Goal: Task Accomplishment & Management: Use online tool/utility

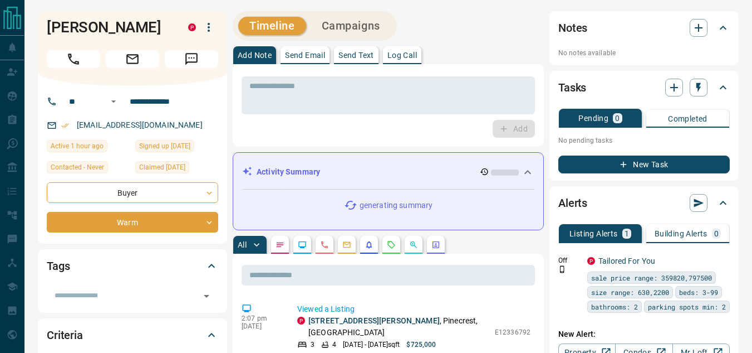
click at [529, 175] on icon at bounding box center [527, 171] width 13 height 13
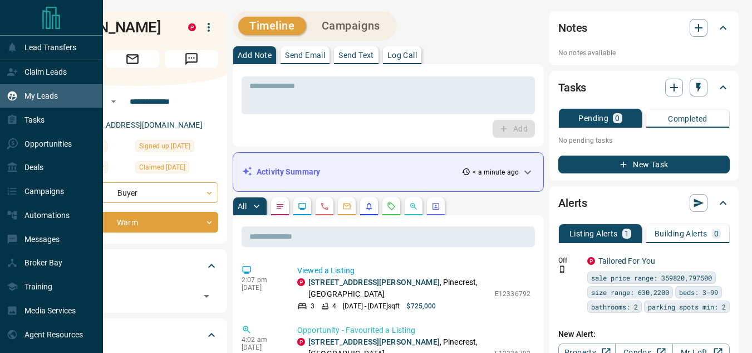
click at [25, 103] on div "My Leads" at bounding box center [32, 96] width 51 height 18
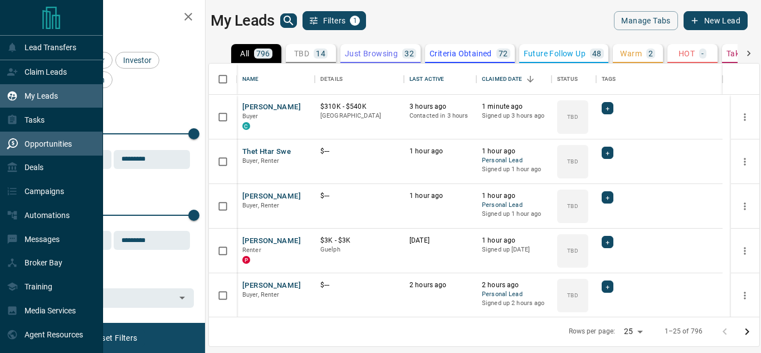
click at [20, 153] on div "Opportunities" at bounding box center [39, 143] width 65 height 18
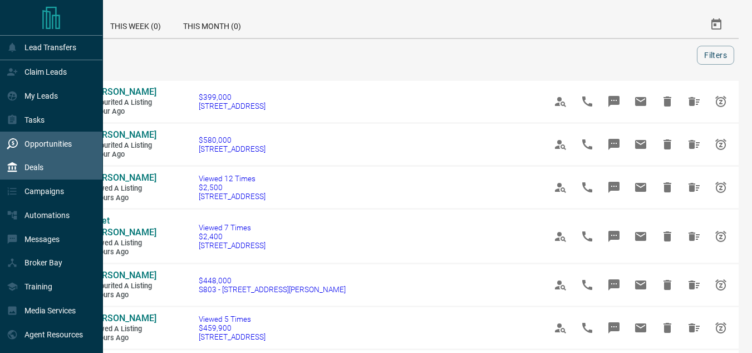
click at [21, 174] on div "Deals" at bounding box center [25, 167] width 37 height 18
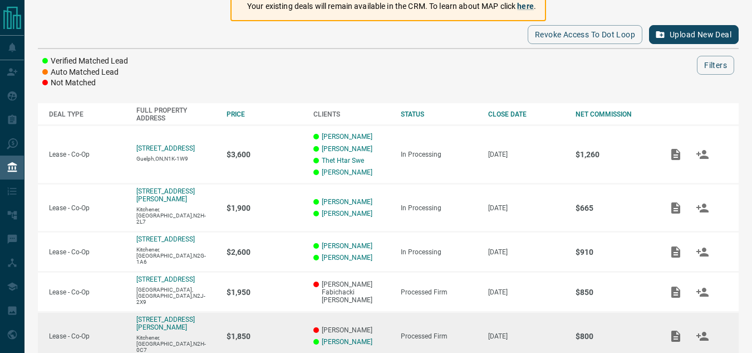
scroll to position [167, 0]
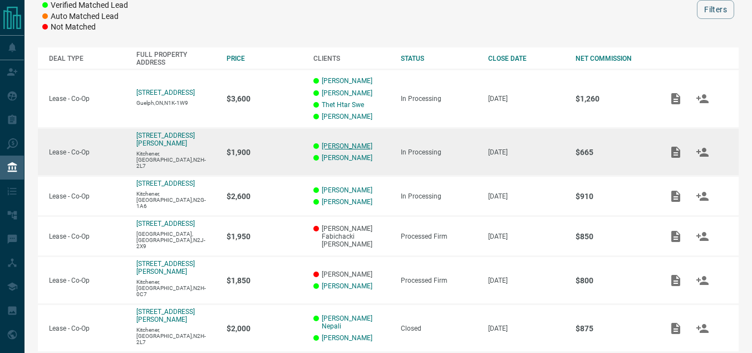
click at [360, 149] on link "[PERSON_NAME]" at bounding box center [347, 146] width 51 height 8
click at [334, 159] on link "[PERSON_NAME]" at bounding box center [347, 158] width 51 height 8
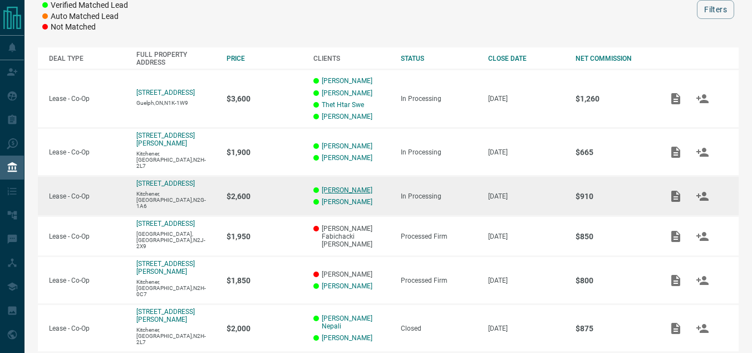
click at [356, 186] on link "[PERSON_NAME]" at bounding box center [347, 190] width 51 height 8
click at [339, 198] on link "[PERSON_NAME]" at bounding box center [347, 202] width 51 height 8
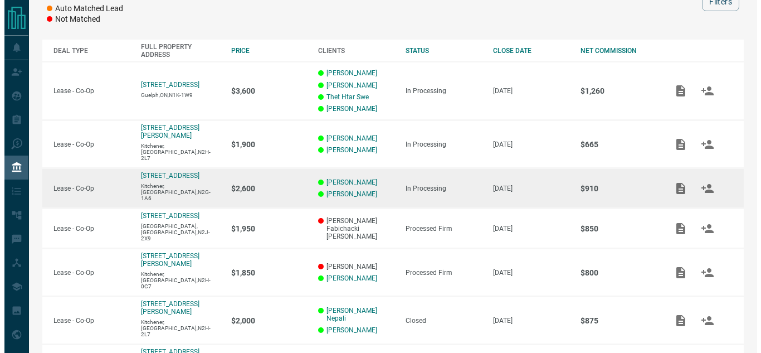
scroll to position [223, 0]
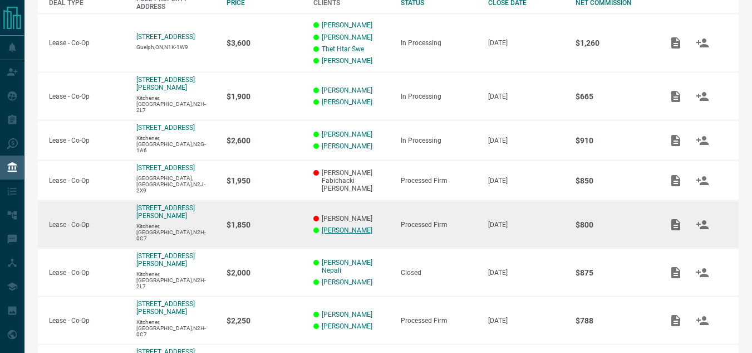
click at [339, 226] on link "[PERSON_NAME]" at bounding box center [347, 230] width 51 height 8
click at [325, 214] on p "[PERSON_NAME]" at bounding box center [352, 218] width 76 height 8
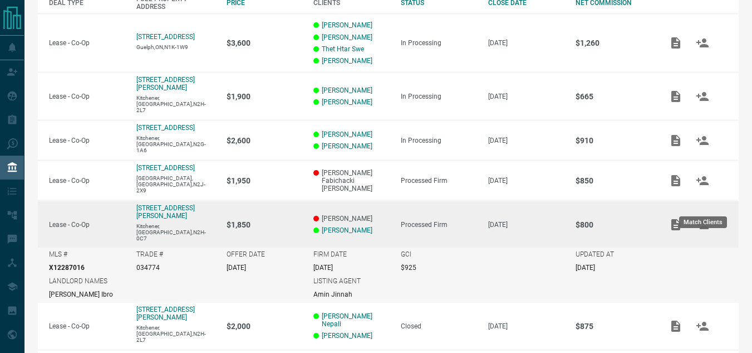
click at [700, 220] on icon "Match Clients" at bounding box center [703, 224] width 12 height 9
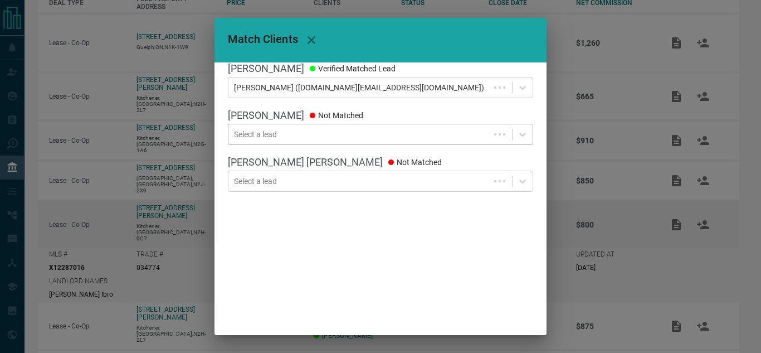
click at [394, 139] on div at bounding box center [359, 134] width 250 height 11
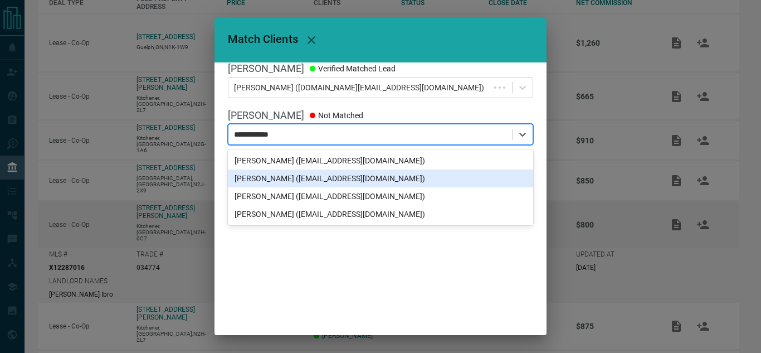
type input "**********"
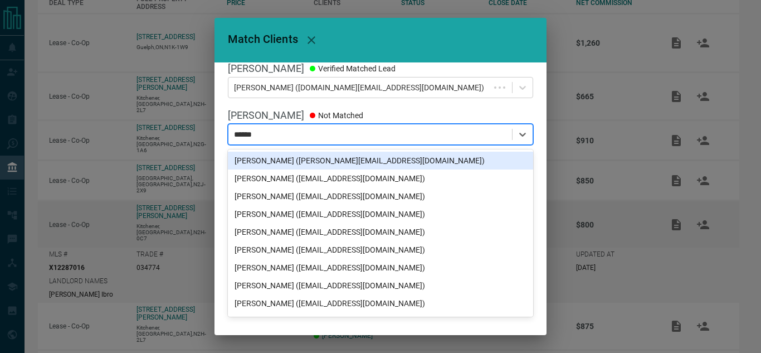
type input "******"
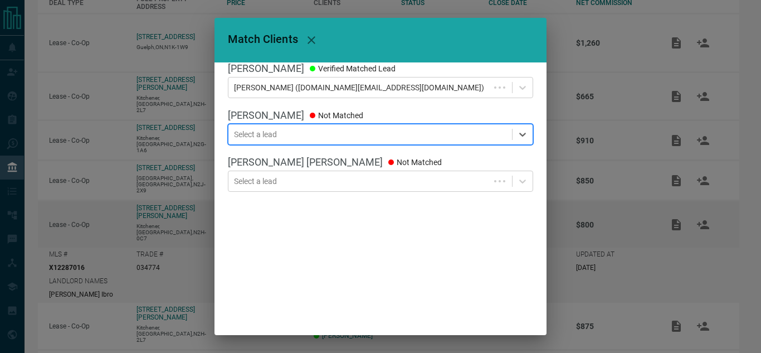
paste input "**********"
type input "**********"
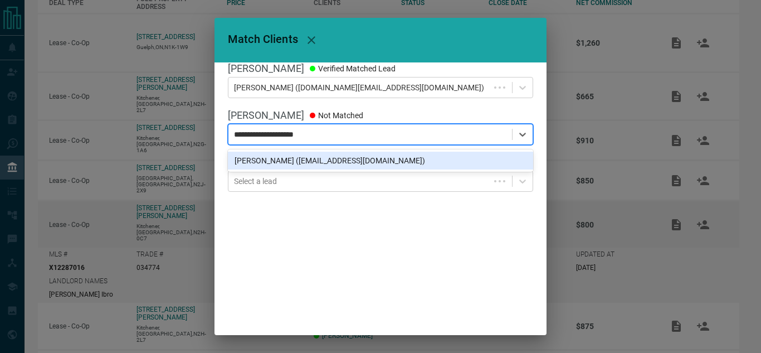
click at [339, 166] on div "[PERSON_NAME] ([EMAIL_ADDRESS][DOMAIN_NAME])" at bounding box center [380, 160] width 305 height 18
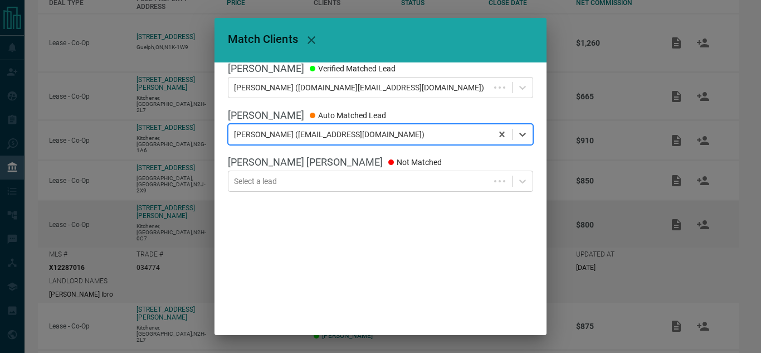
click at [376, 226] on div "[PERSON_NAME] Verified Matched Lead [PERSON_NAME] ([DOMAIN_NAME][EMAIL_ADDRESS]…" at bounding box center [380, 243] width 332 height 363
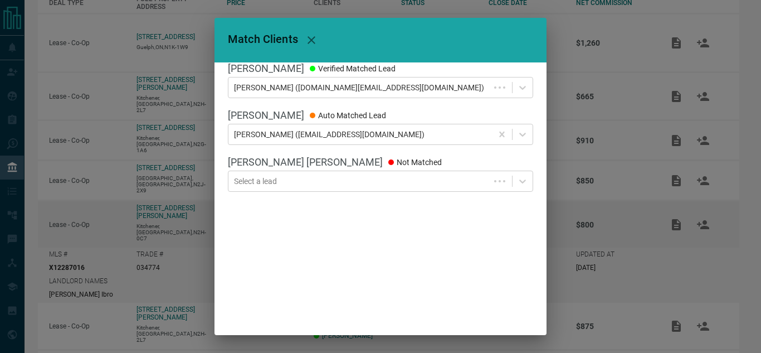
scroll to position [120, 0]
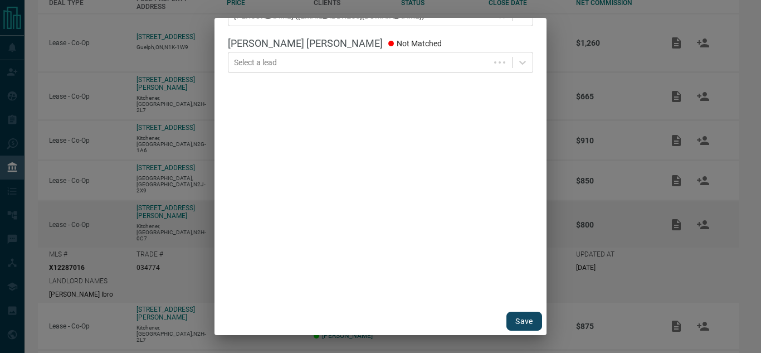
click at [506, 322] on button "Save" at bounding box center [524, 320] width 36 height 19
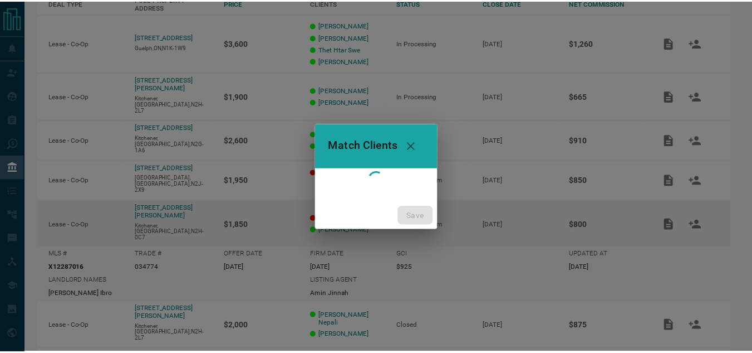
scroll to position [0, 0]
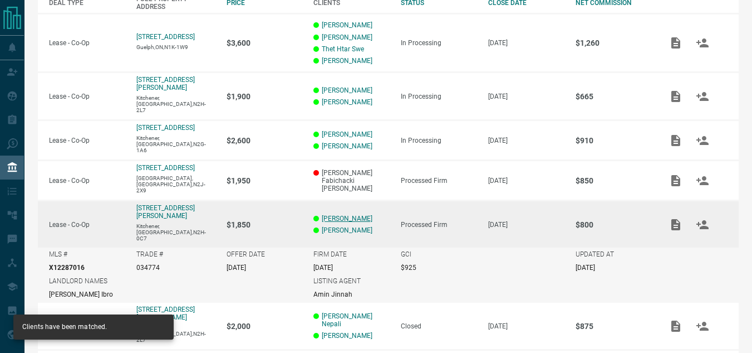
click at [351, 214] on link "[PERSON_NAME]" at bounding box center [347, 218] width 51 height 8
click at [324, 214] on link "[PERSON_NAME]" at bounding box center [347, 218] width 51 height 8
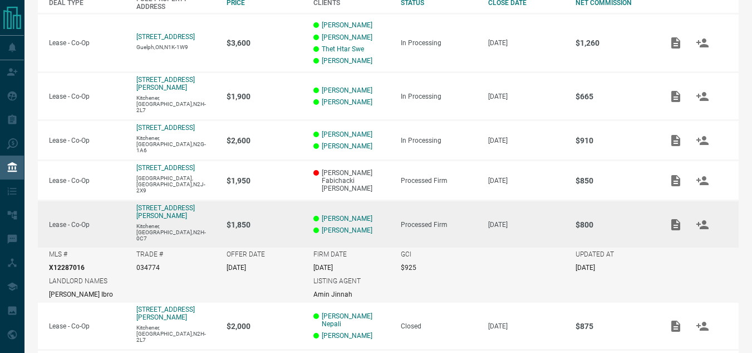
click at [550, 221] on p "[DATE]" at bounding box center [526, 225] width 76 height 8
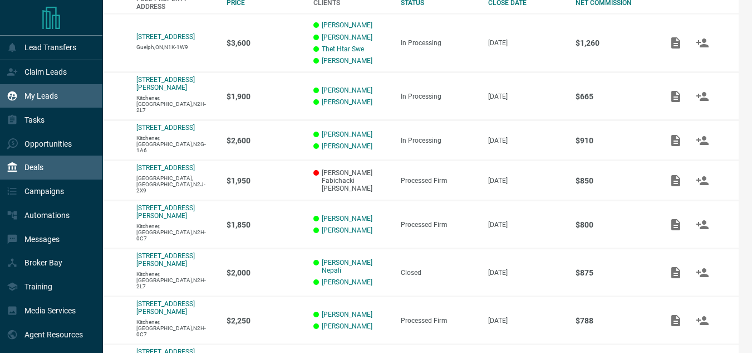
click at [27, 102] on div "My Leads" at bounding box center [32, 96] width 51 height 18
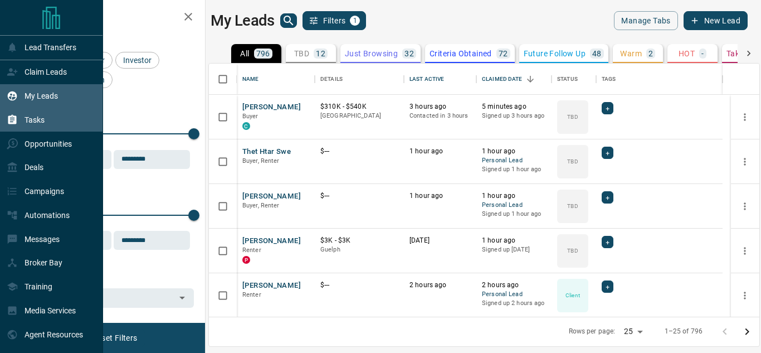
scroll to position [245, 542]
